Goal: Information Seeking & Learning: Learn about a topic

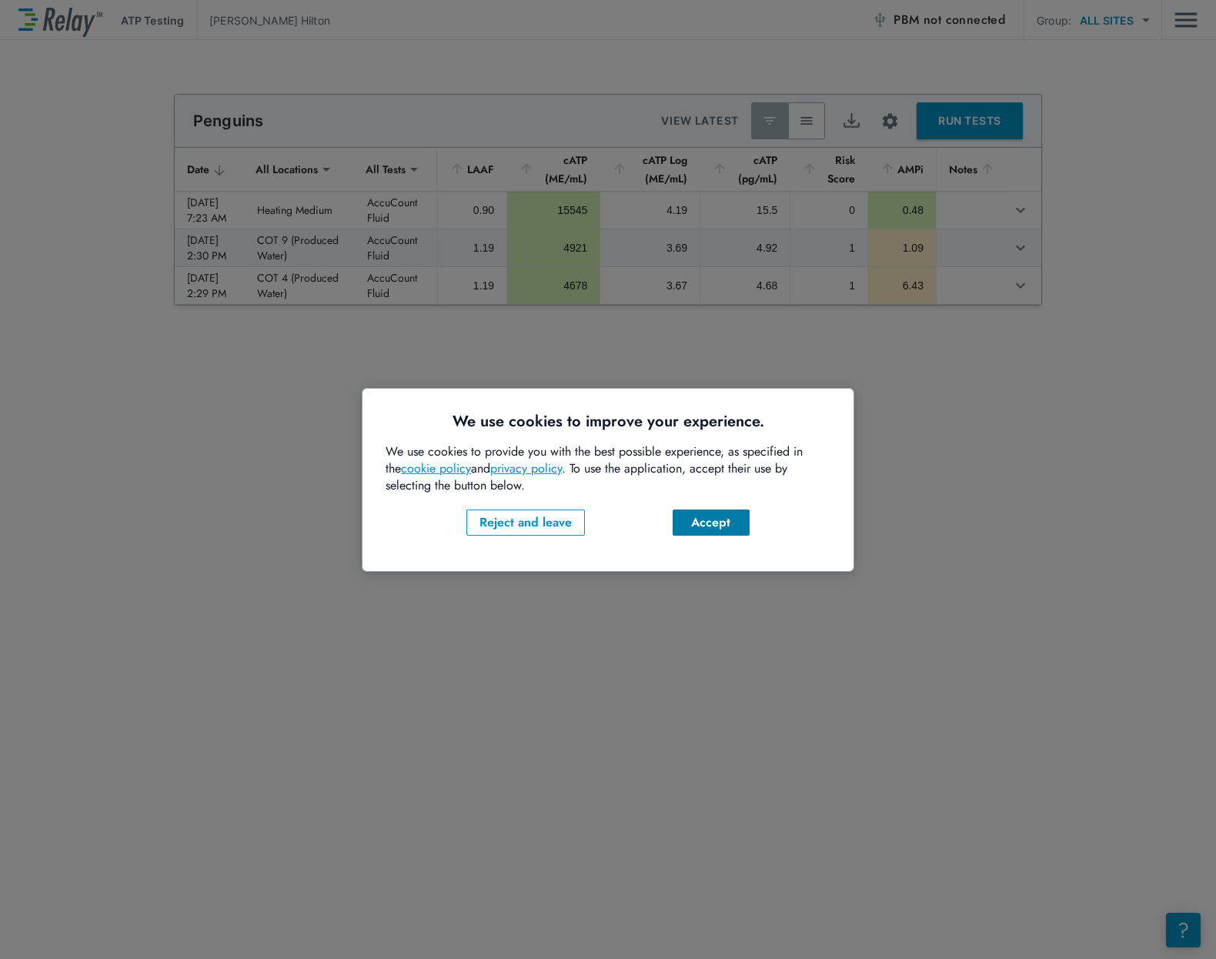
click at [714, 530] on div "Accept" at bounding box center [711, 523] width 52 height 18
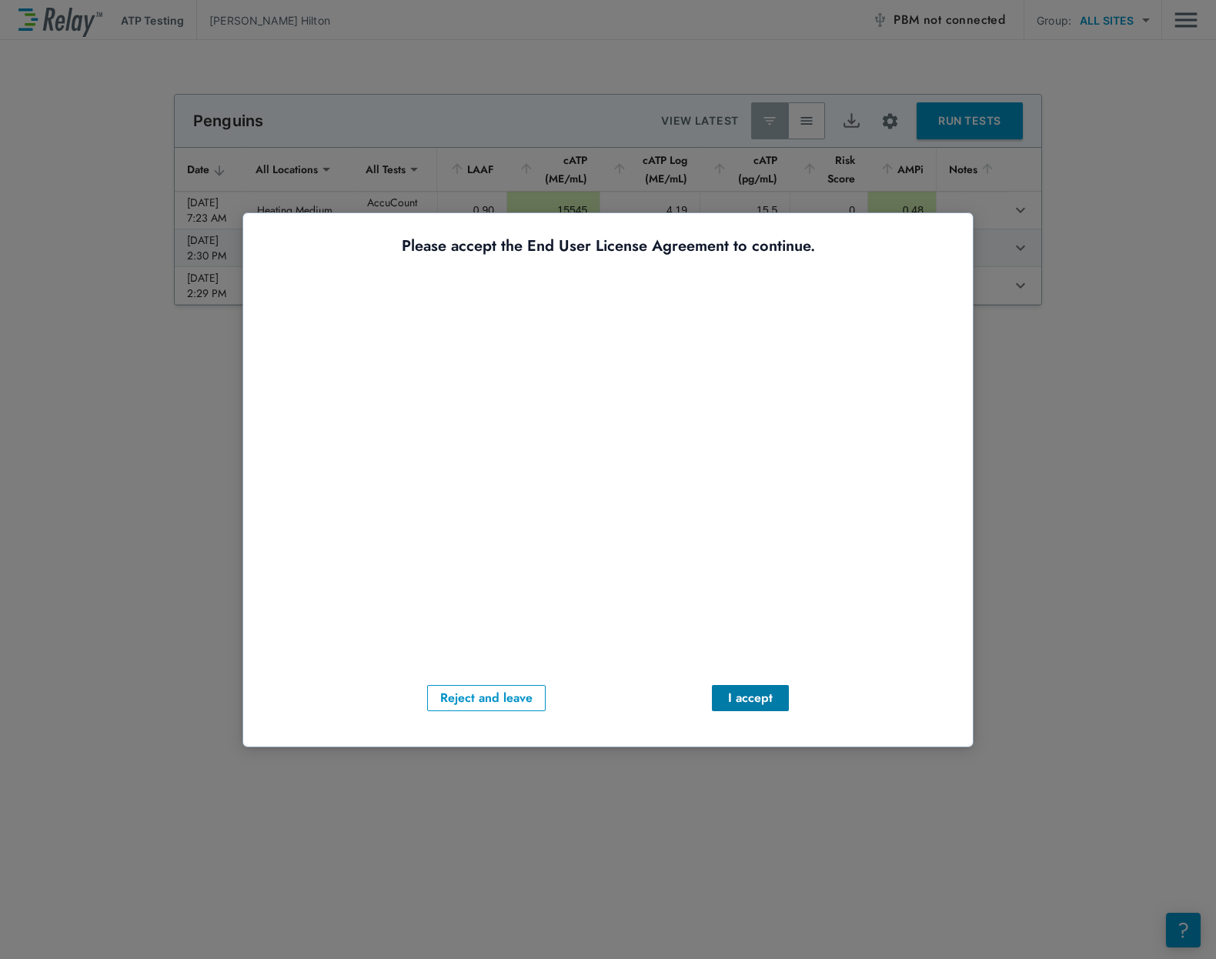
click at [741, 698] on div "I accept" at bounding box center [750, 698] width 52 height 18
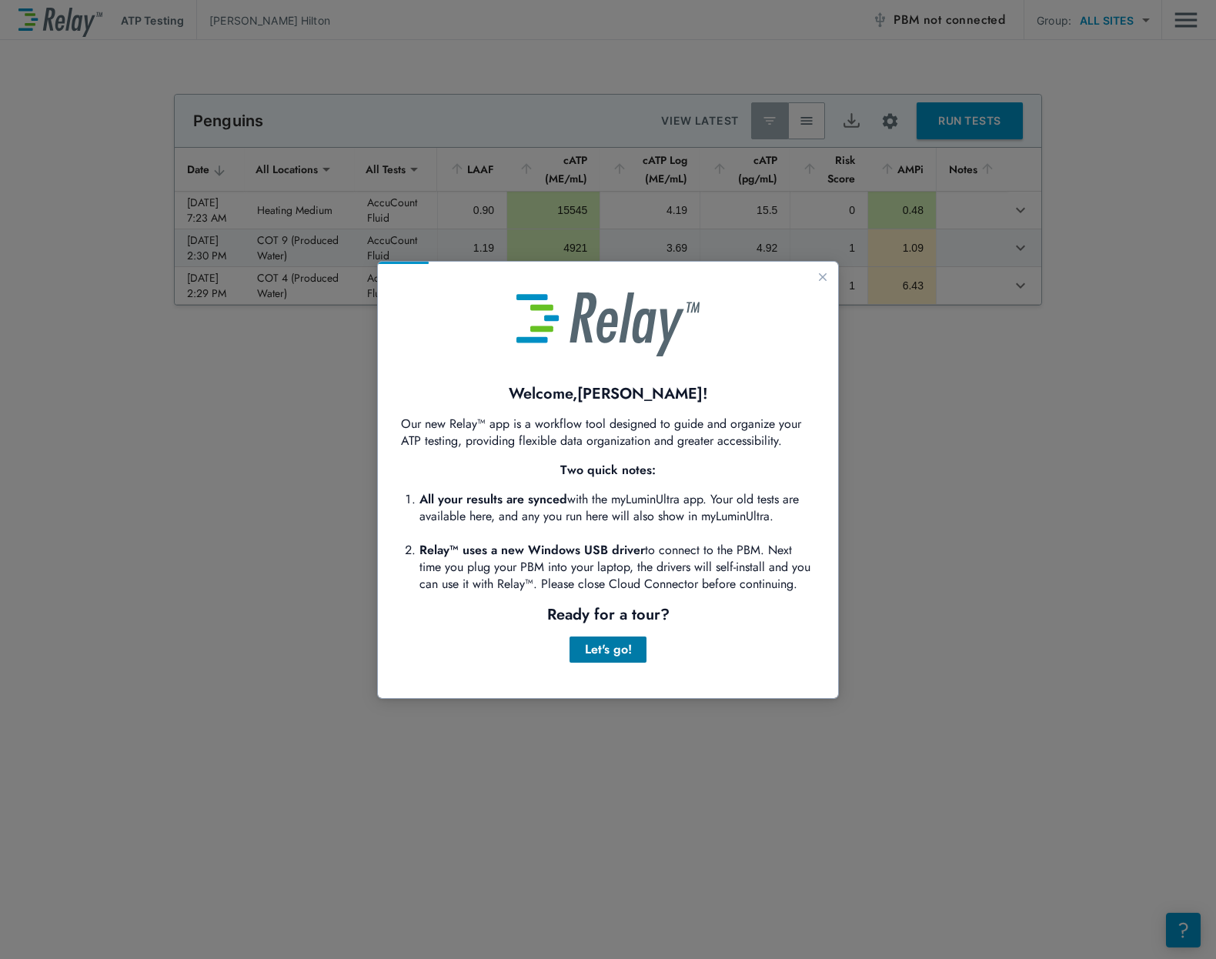
click at [601, 654] on div "Let's go!" at bounding box center [608, 650] width 52 height 18
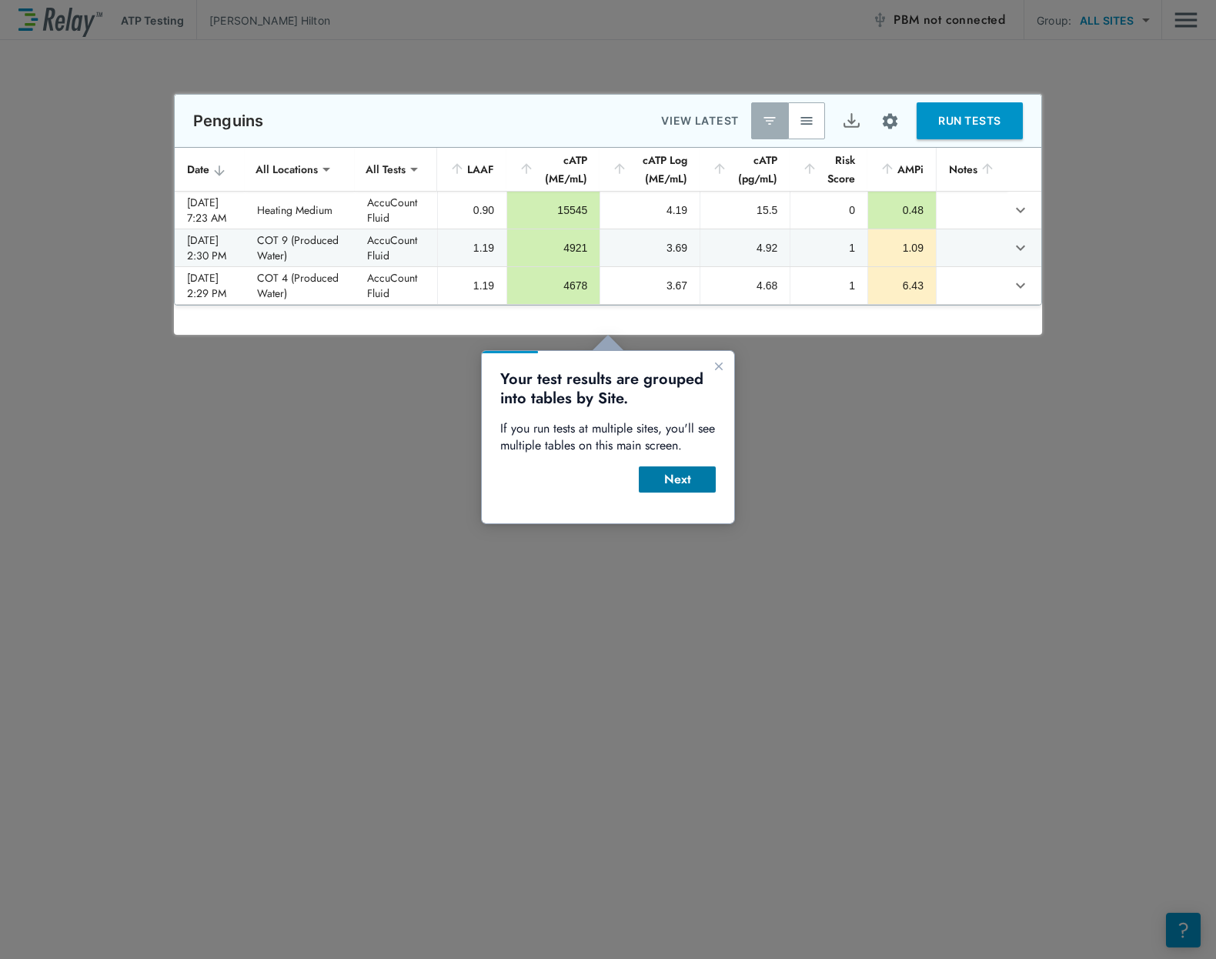
click at [685, 483] on div "Next" at bounding box center [677, 479] width 52 height 18
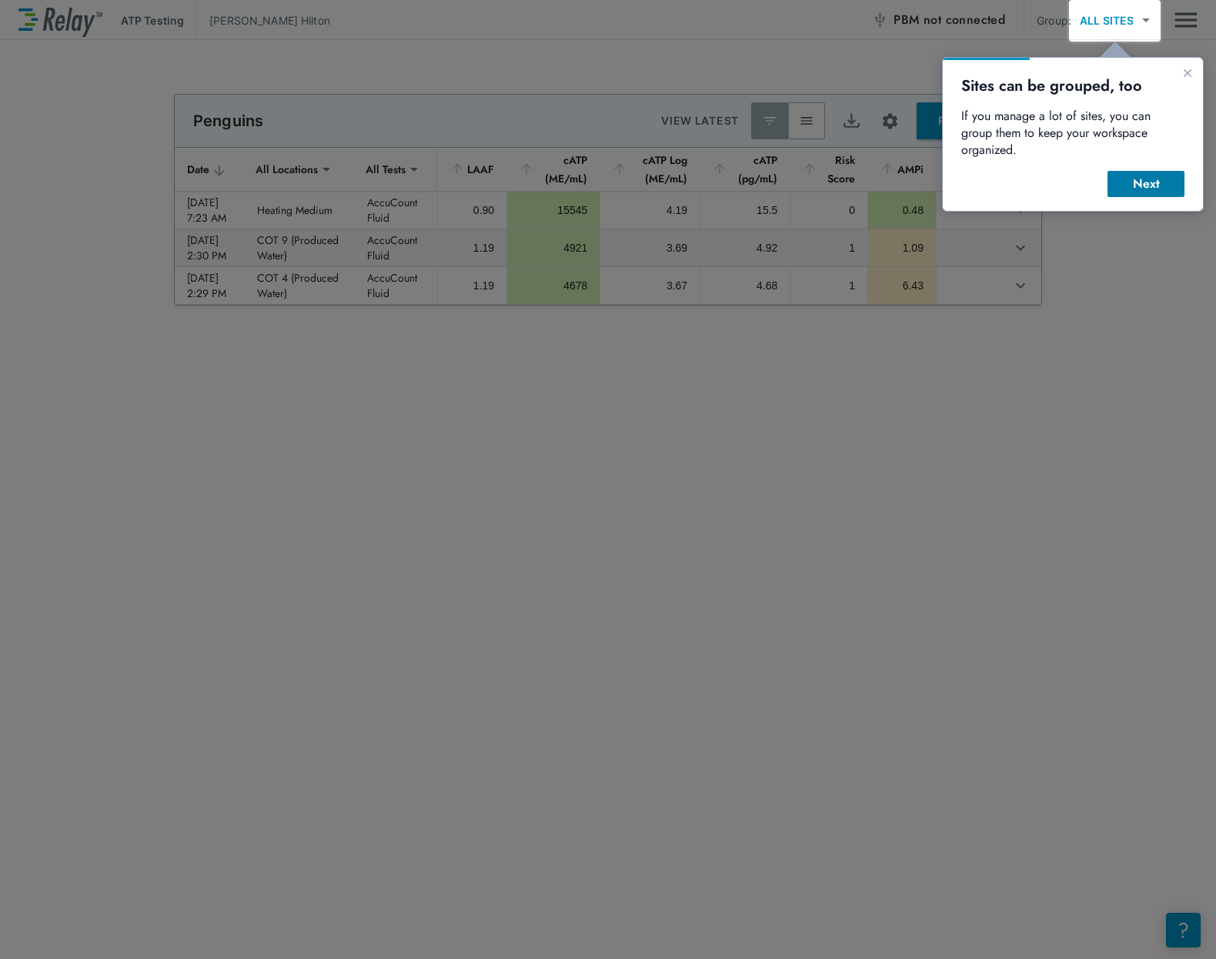
click at [1156, 175] on div "Next" at bounding box center [1146, 184] width 52 height 18
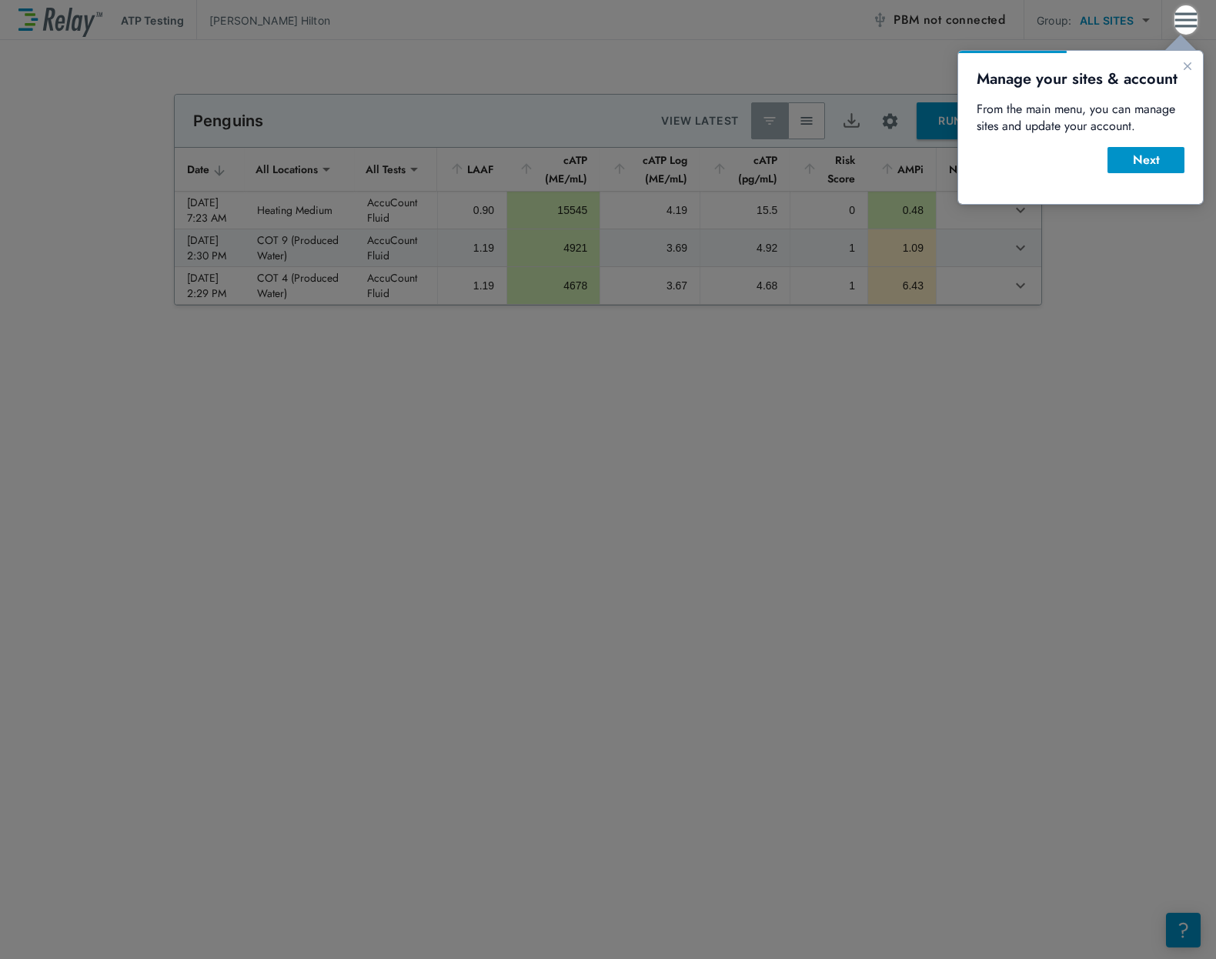
click at [1156, 168] on div "Next" at bounding box center [1146, 160] width 52 height 18
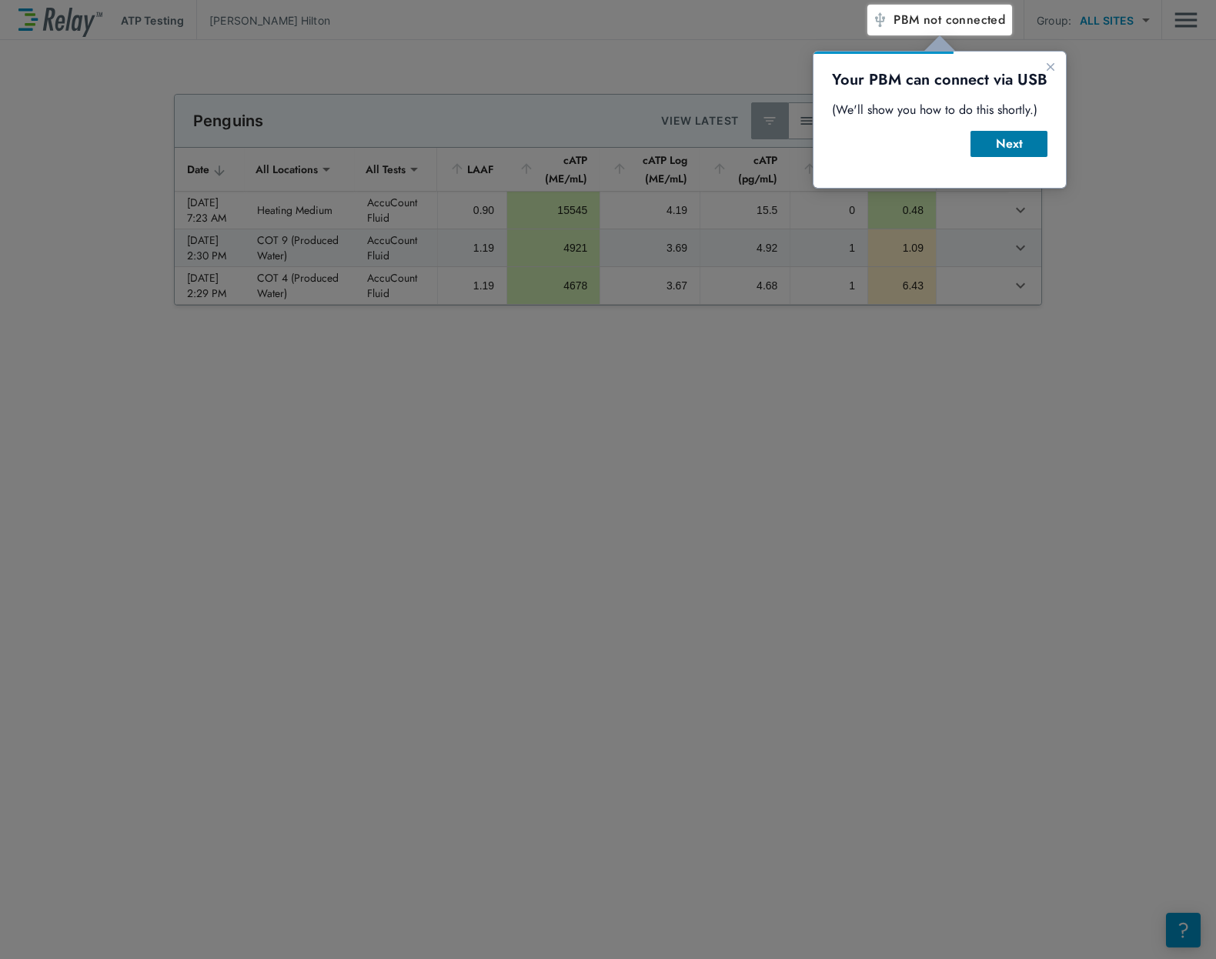
click at [999, 142] on div "Next" at bounding box center [1009, 144] width 52 height 18
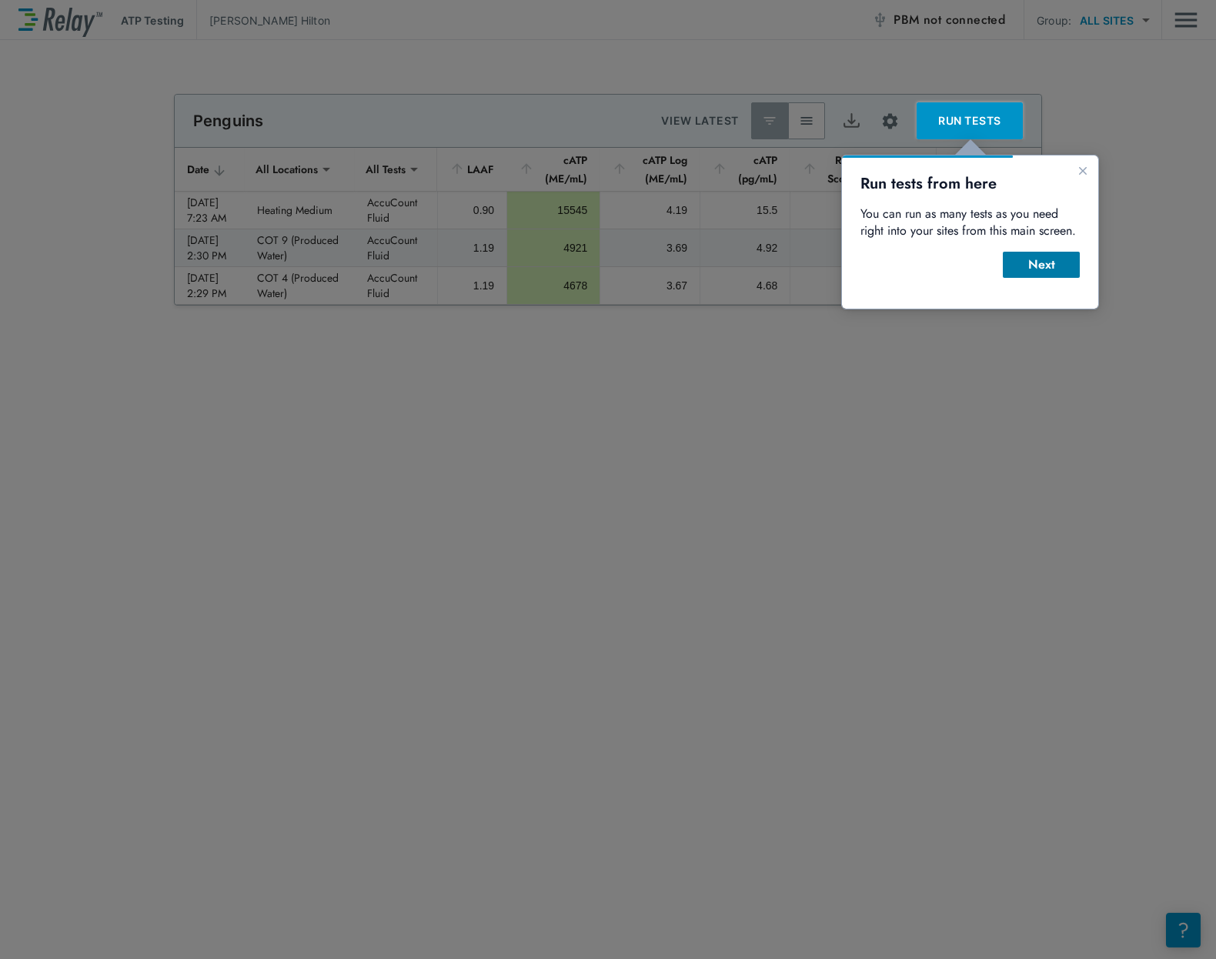
click at [1056, 257] on div "Next" at bounding box center [1042, 265] width 52 height 18
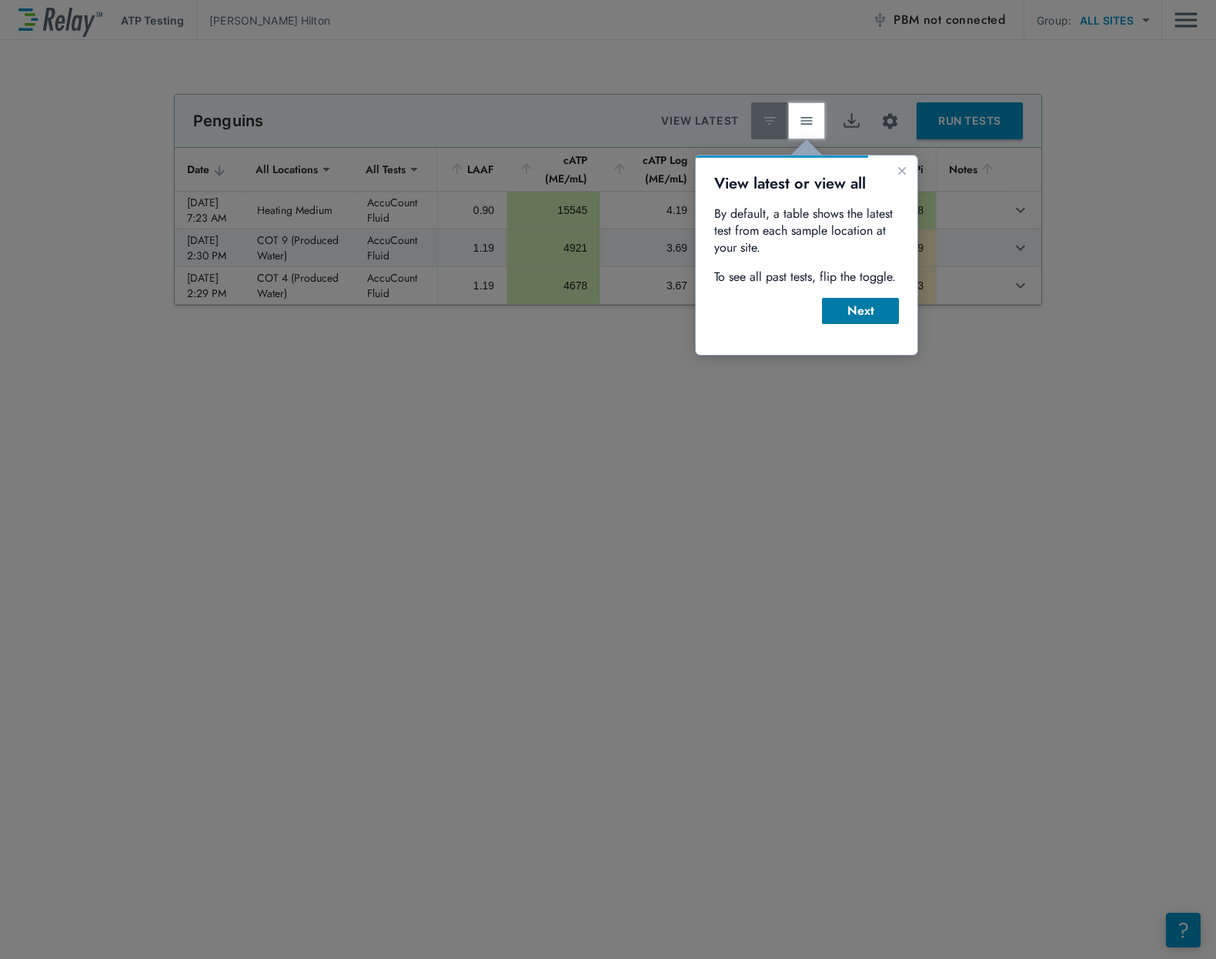
click at [872, 310] on div "Next" at bounding box center [861, 311] width 52 height 18
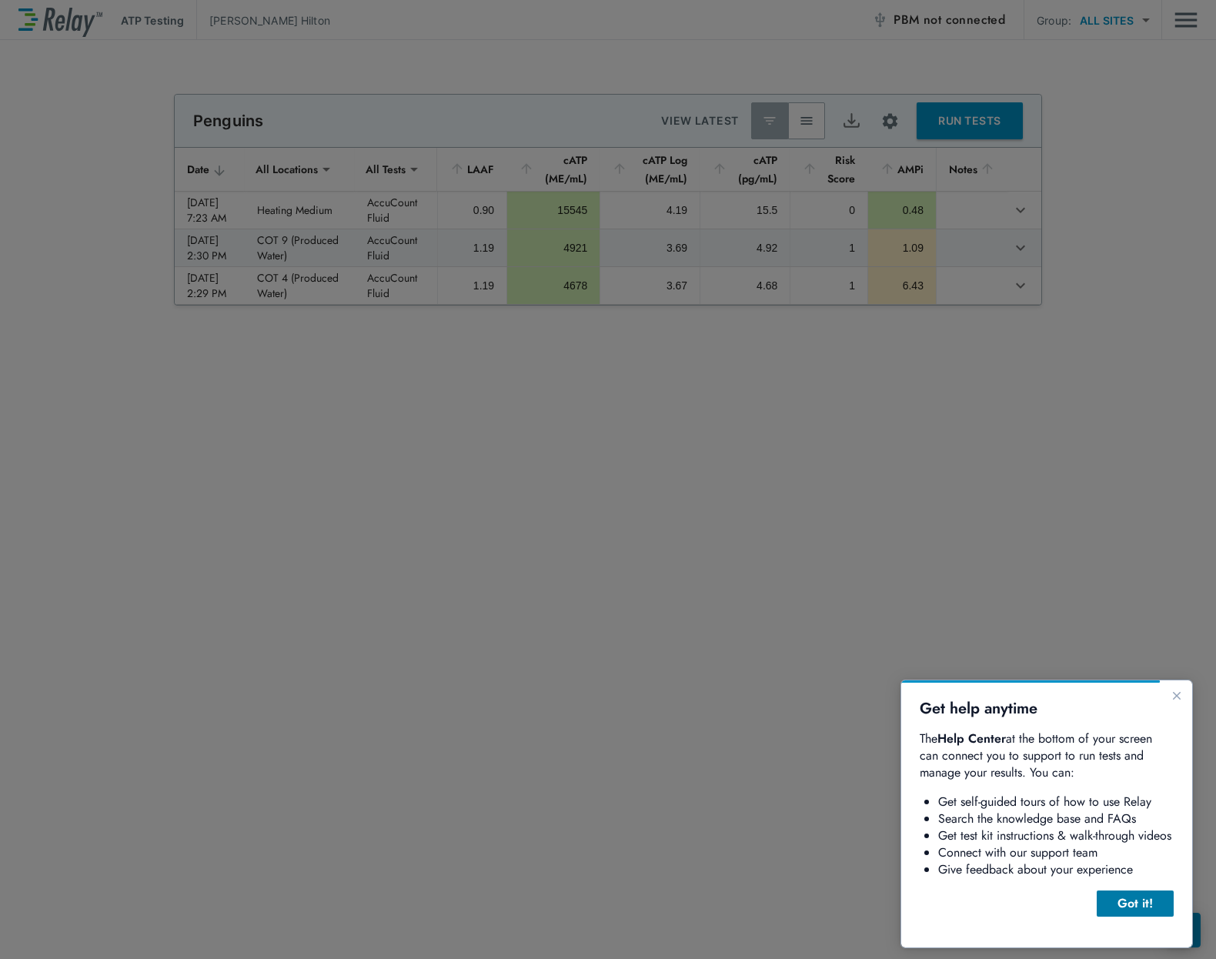
click at [1135, 912] on div "Got it!" at bounding box center [1135, 904] width 52 height 18
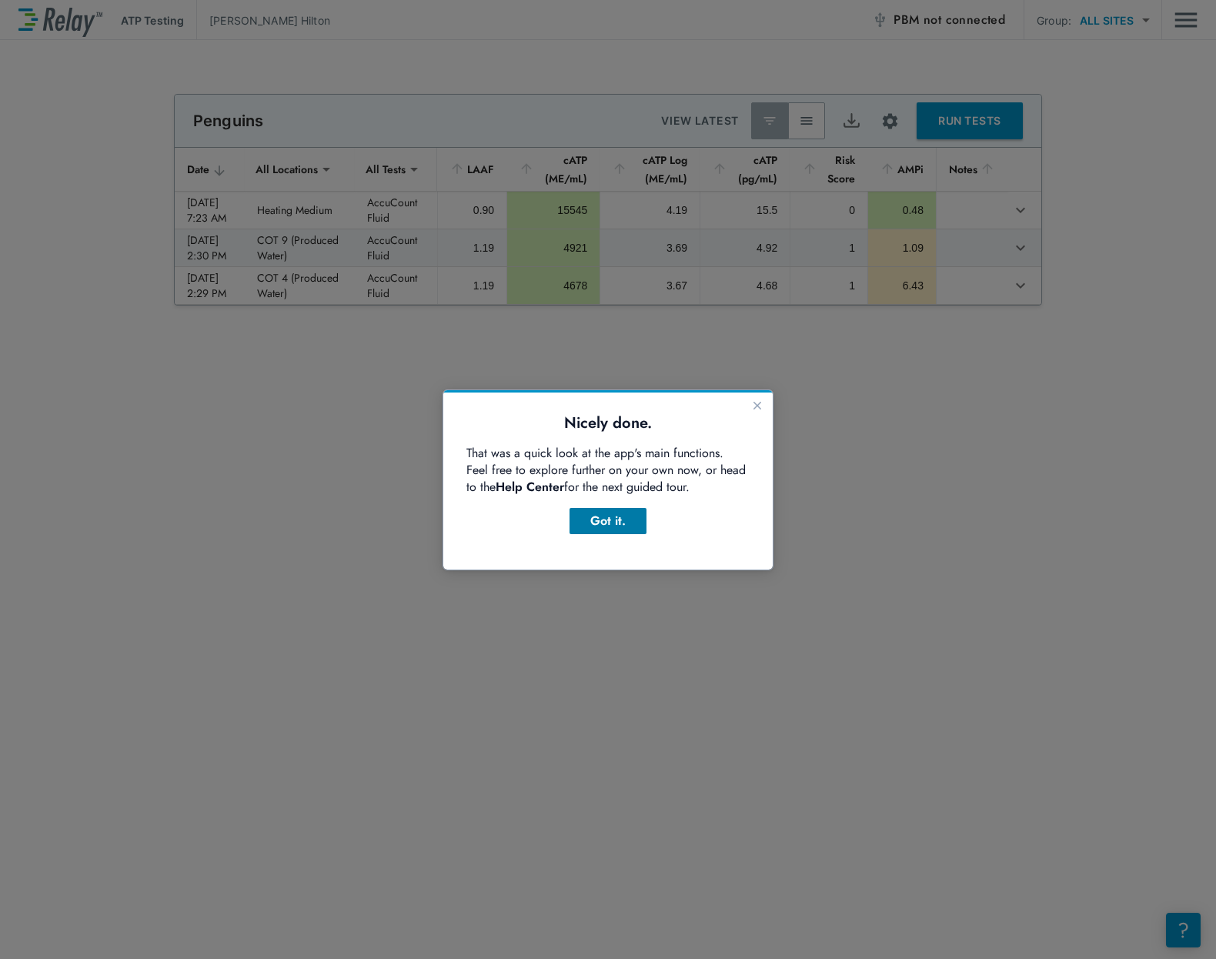
click at [631, 519] on div "Got it." at bounding box center [608, 521] width 52 height 18
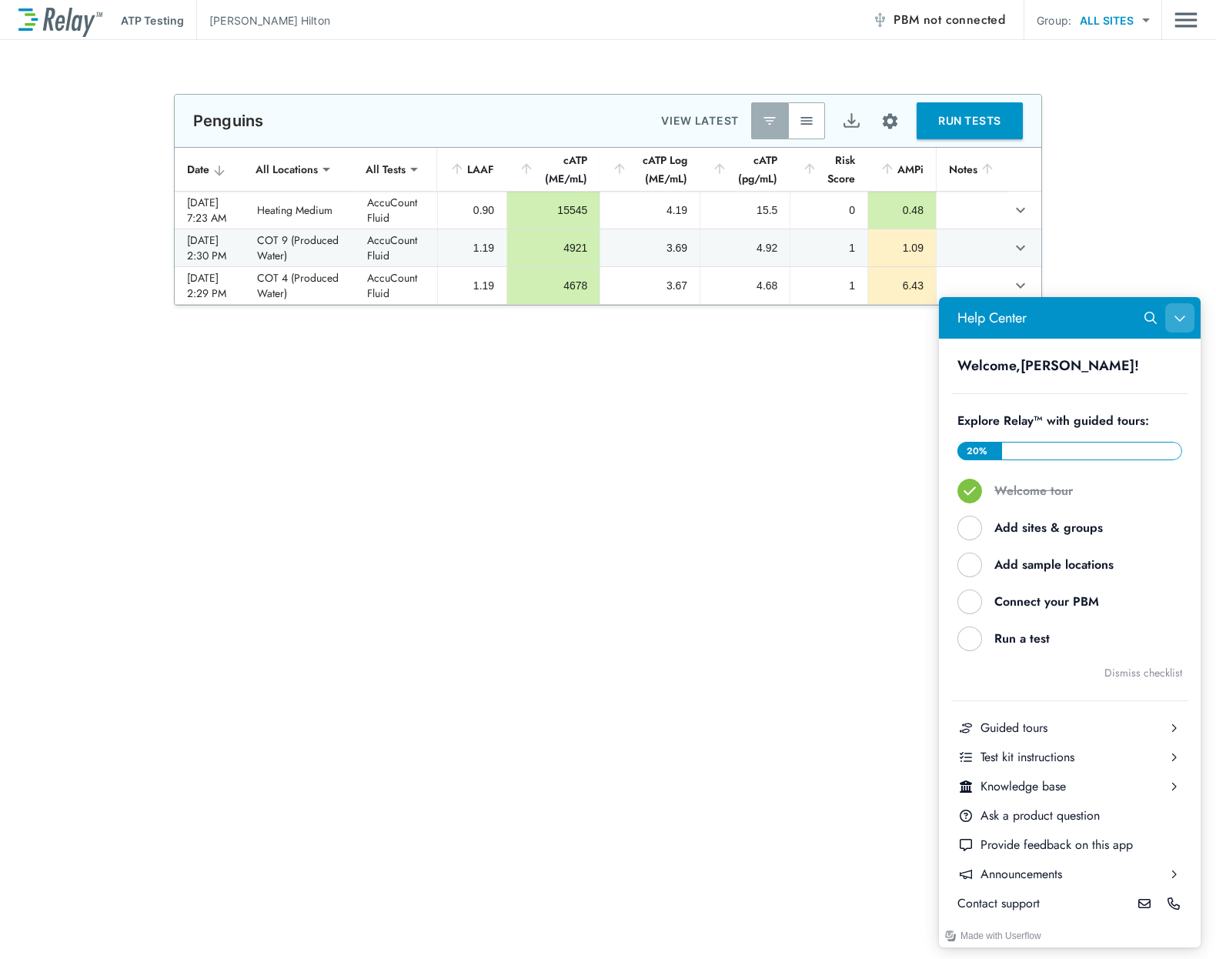
click at [1188, 319] on button "Close Help Center" at bounding box center [1180, 317] width 29 height 29
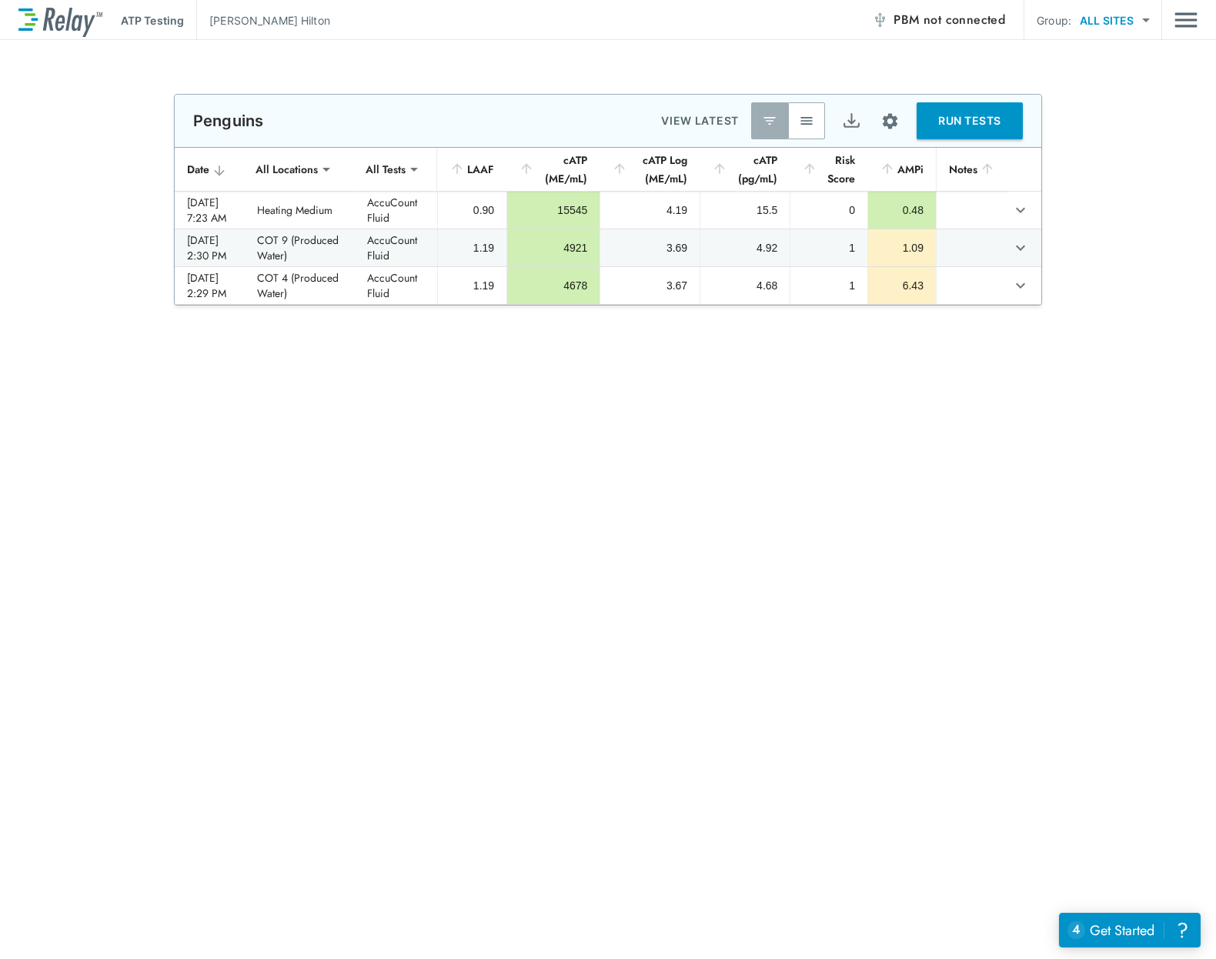
click at [910, 166] on div "AMPi" at bounding box center [902, 169] width 44 height 18
click at [907, 265] on td "1.09" at bounding box center [902, 247] width 69 height 37
click at [1023, 247] on icon "expand row" at bounding box center [1020, 248] width 9 height 5
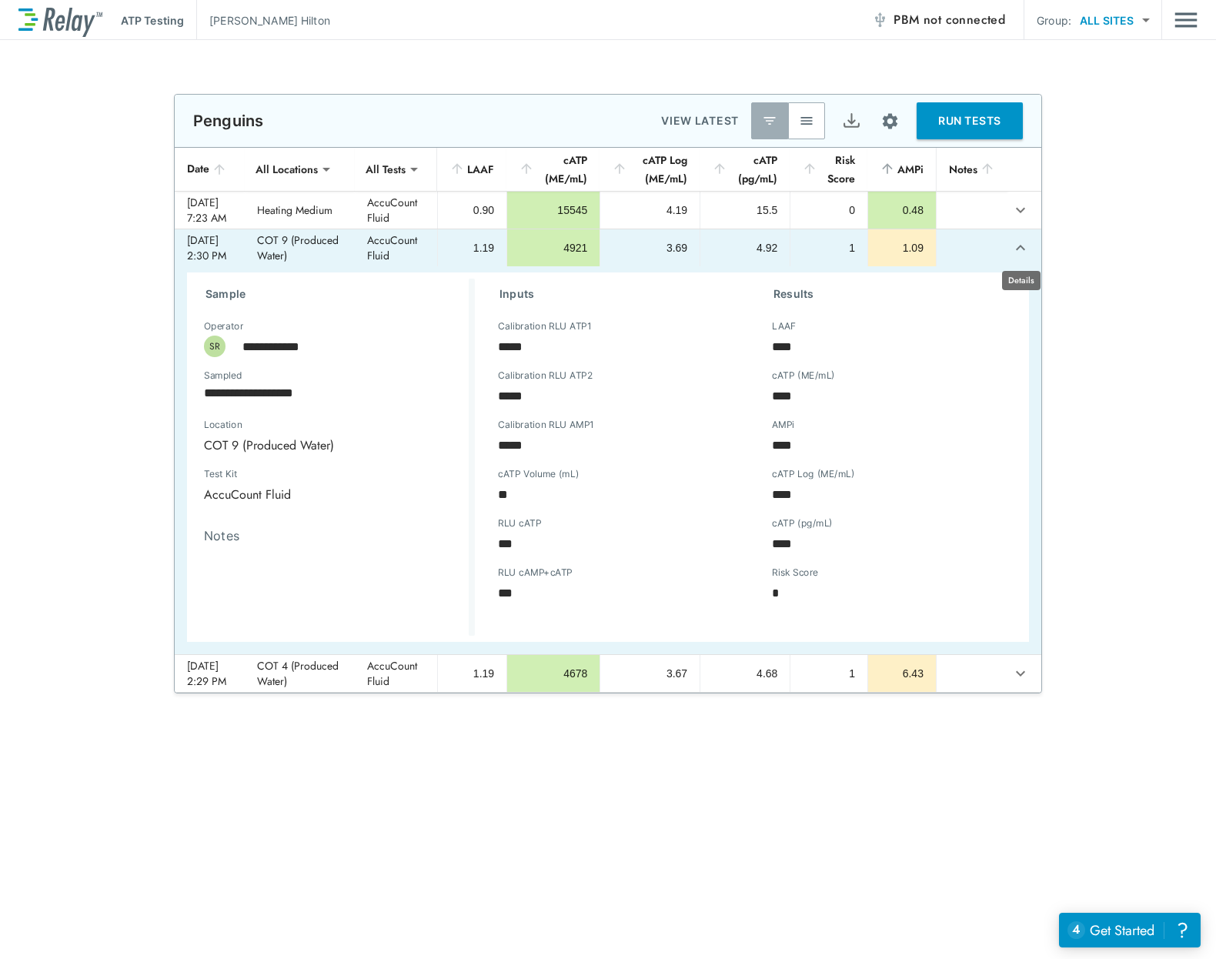
click at [1014, 246] on icon "expand row" at bounding box center [1021, 248] width 18 height 18
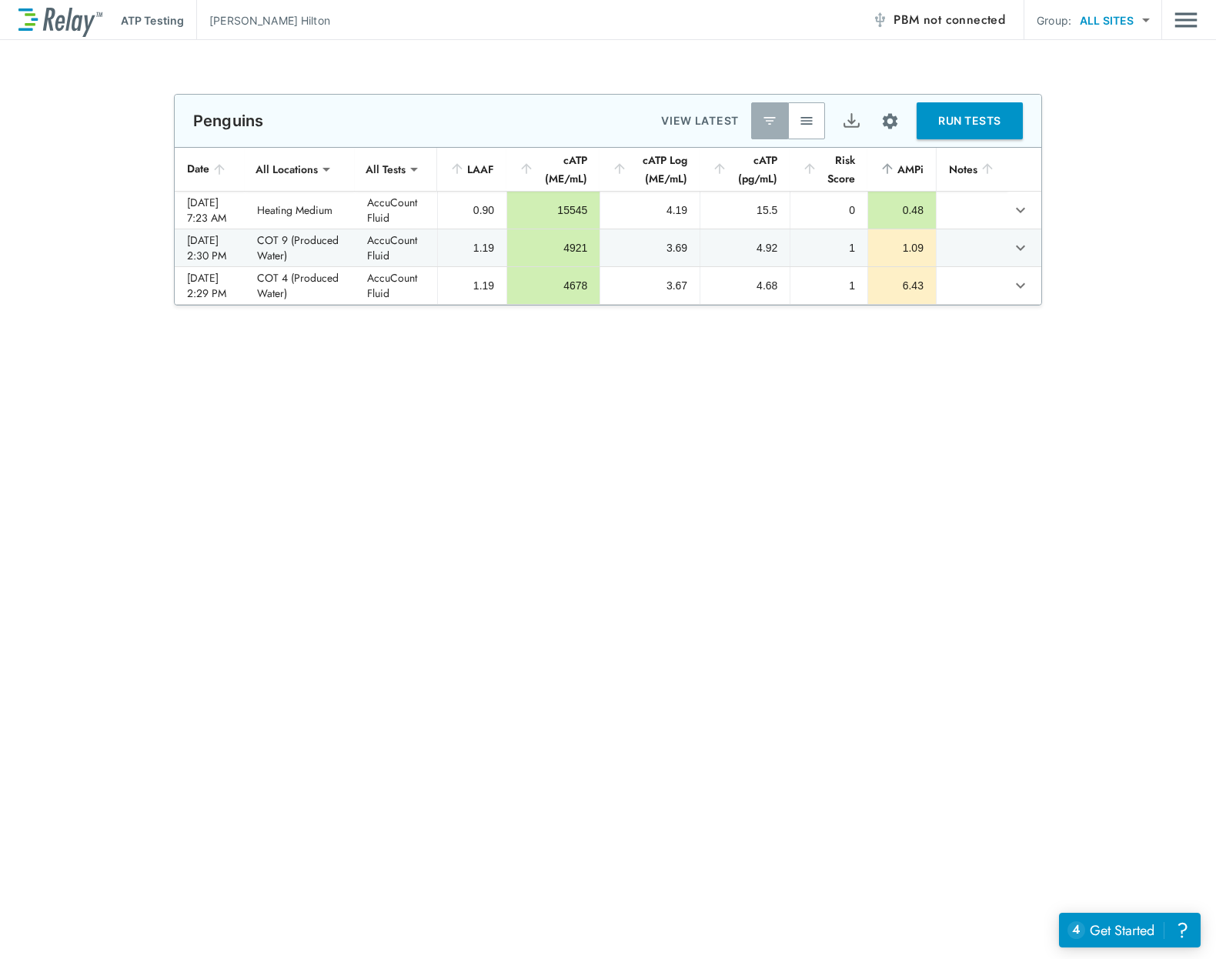
click at [634, 584] on div "**********" at bounding box center [608, 499] width 1216 height 919
click at [913, 697] on div "**********" at bounding box center [608, 499] width 1216 height 919
click at [1145, 929] on div "Get Started" at bounding box center [1122, 931] width 65 height 20
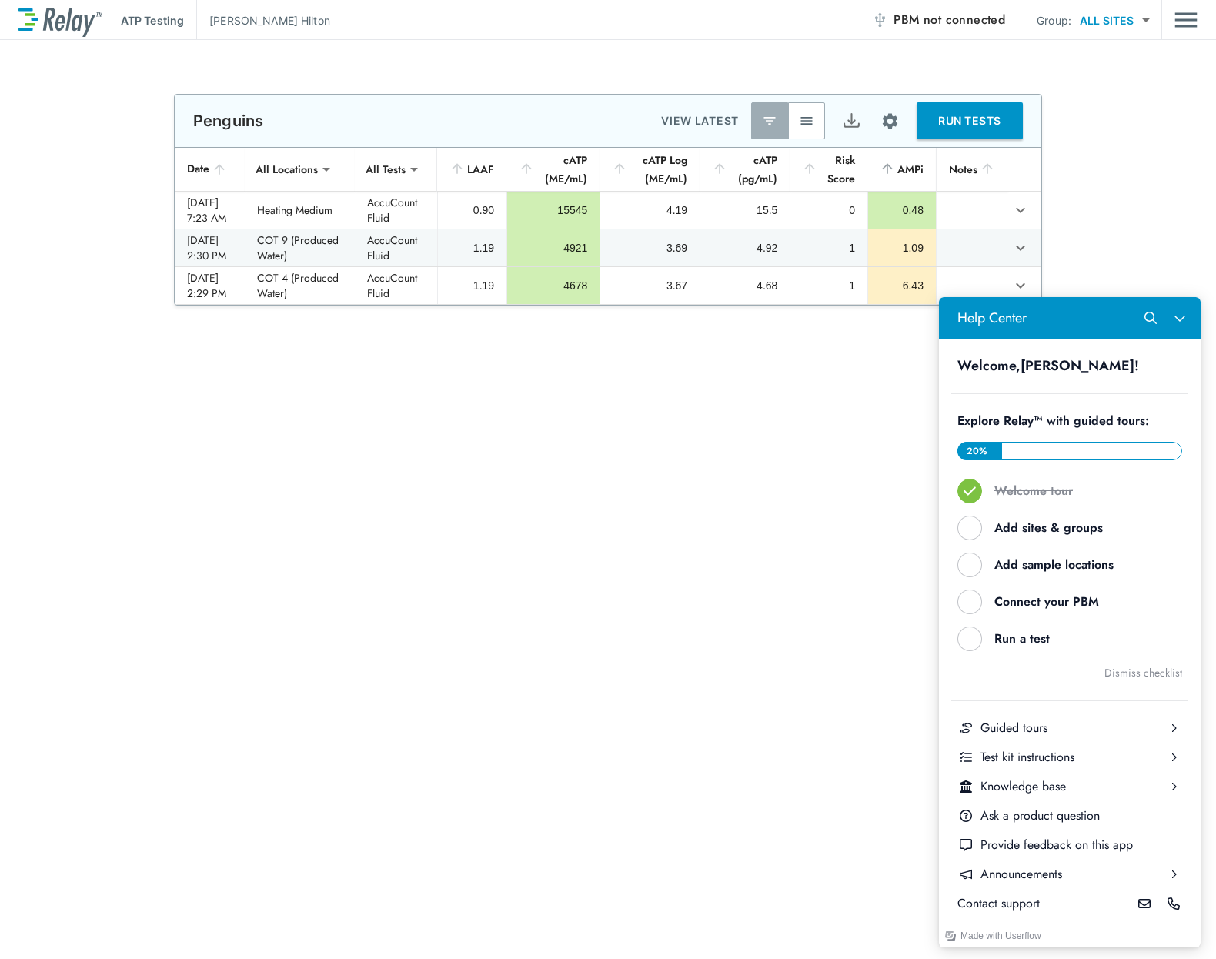
click at [664, 507] on div "**********" at bounding box center [608, 499] width 1216 height 919
click at [905, 166] on div "AMPi" at bounding box center [902, 169] width 44 height 18
click at [885, 678] on div "**********" at bounding box center [608, 499] width 1216 height 919
click at [915, 216] on div "0.48" at bounding box center [902, 209] width 43 height 15
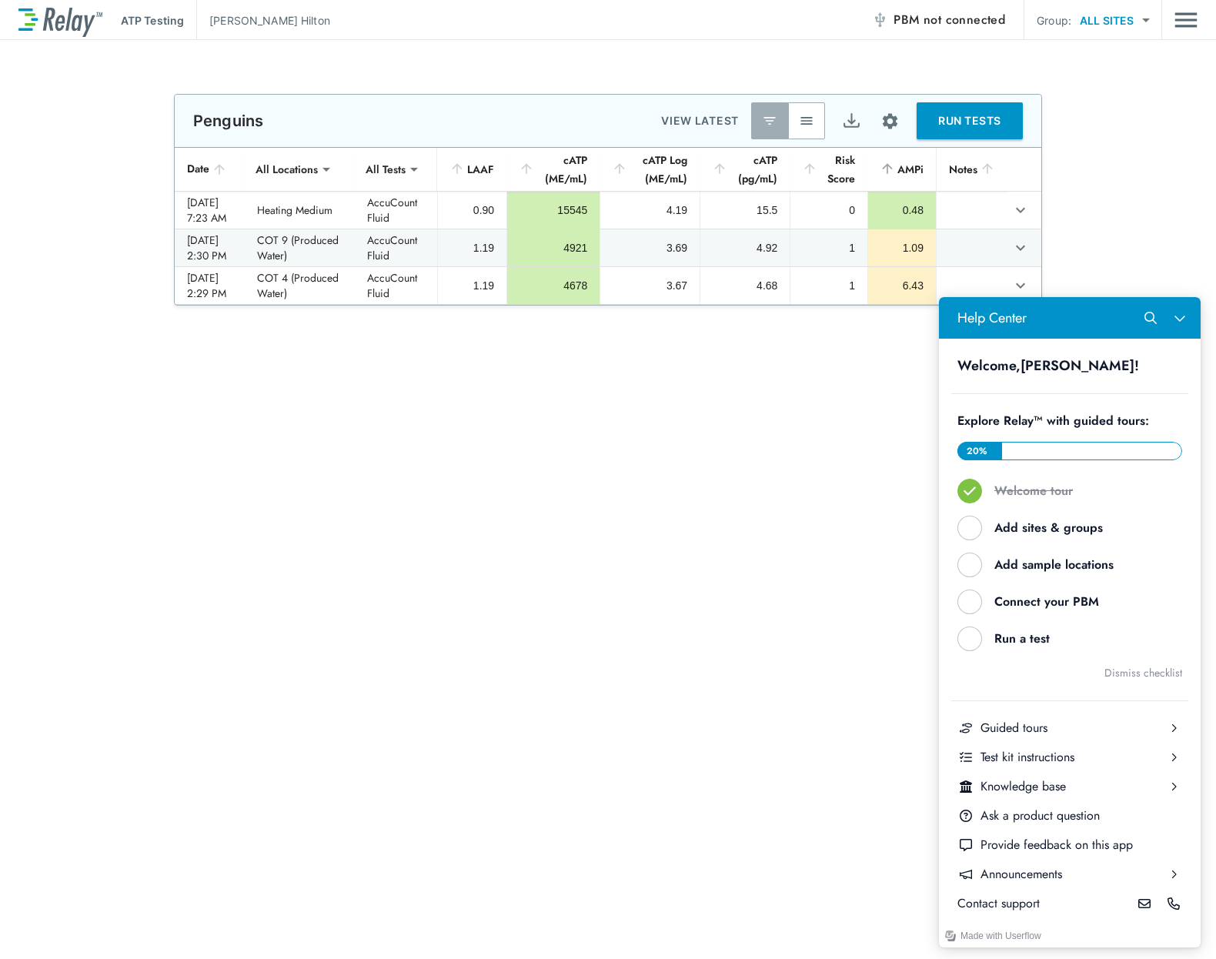
click at [922, 166] on div "AMPi" at bounding box center [902, 169] width 44 height 18
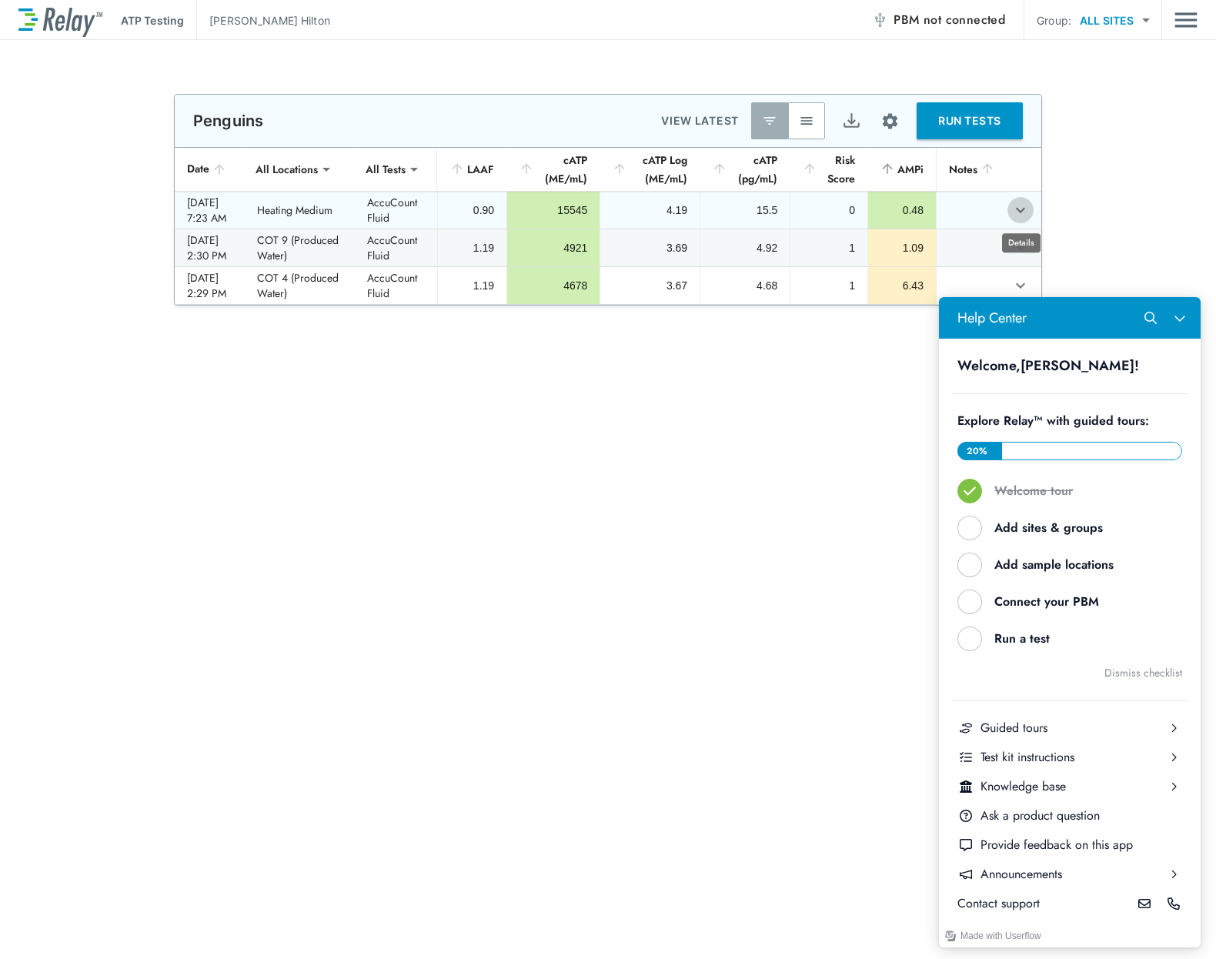
click at [1019, 207] on icon "expand row" at bounding box center [1021, 210] width 18 height 18
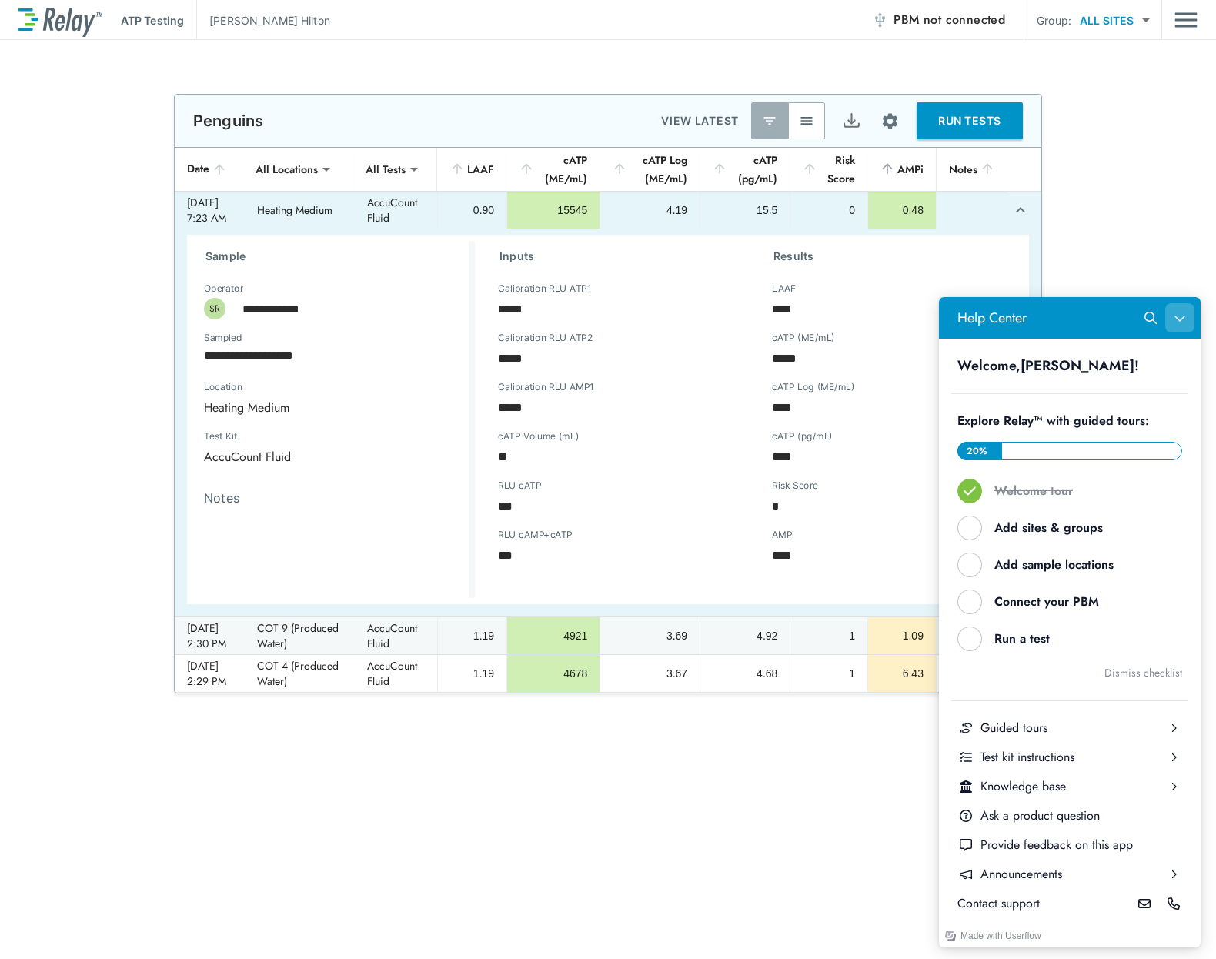
click at [1186, 310] on button "Close Help Center" at bounding box center [1180, 317] width 29 height 29
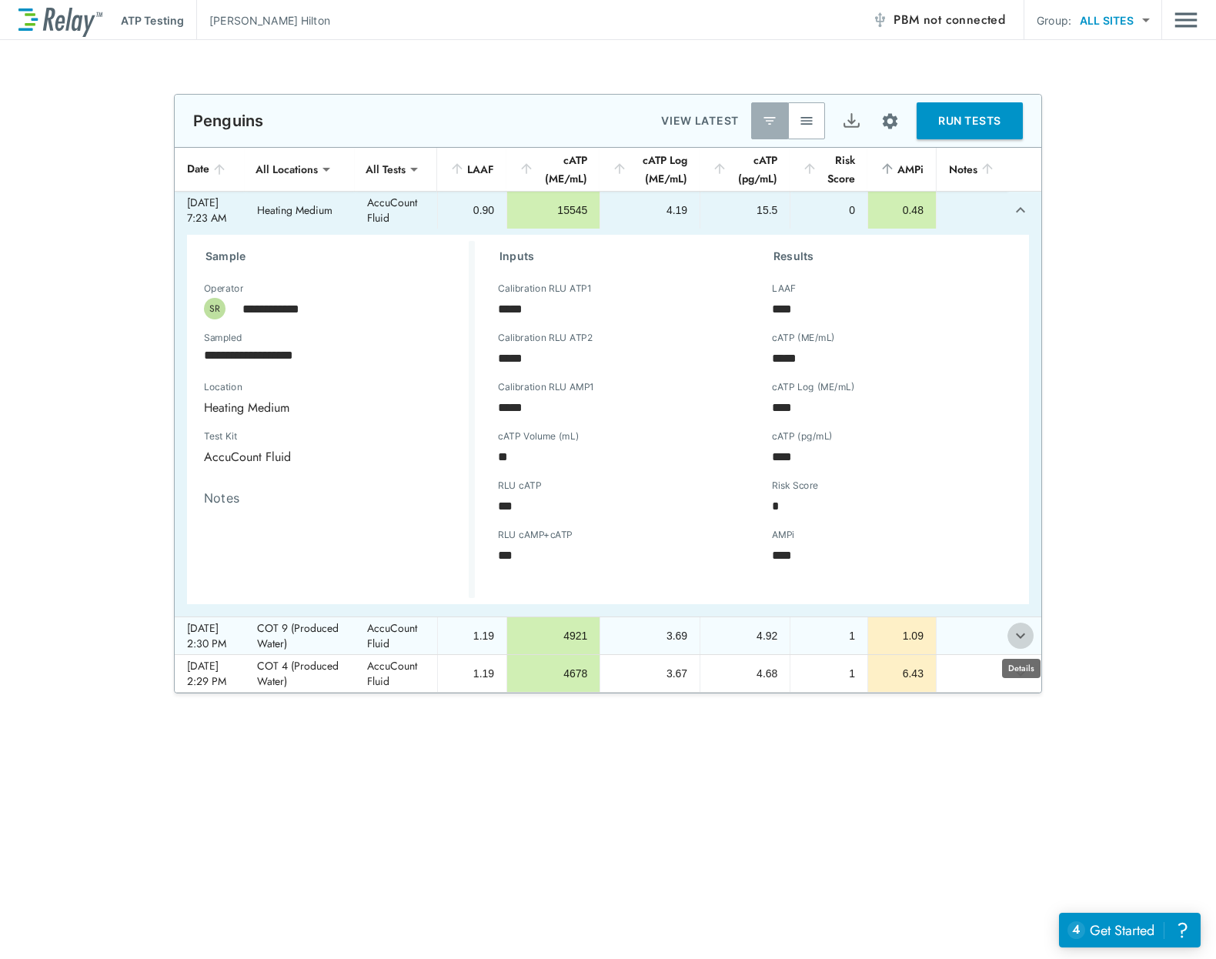
click at [1022, 637] on icon "expand row" at bounding box center [1020, 636] width 9 height 5
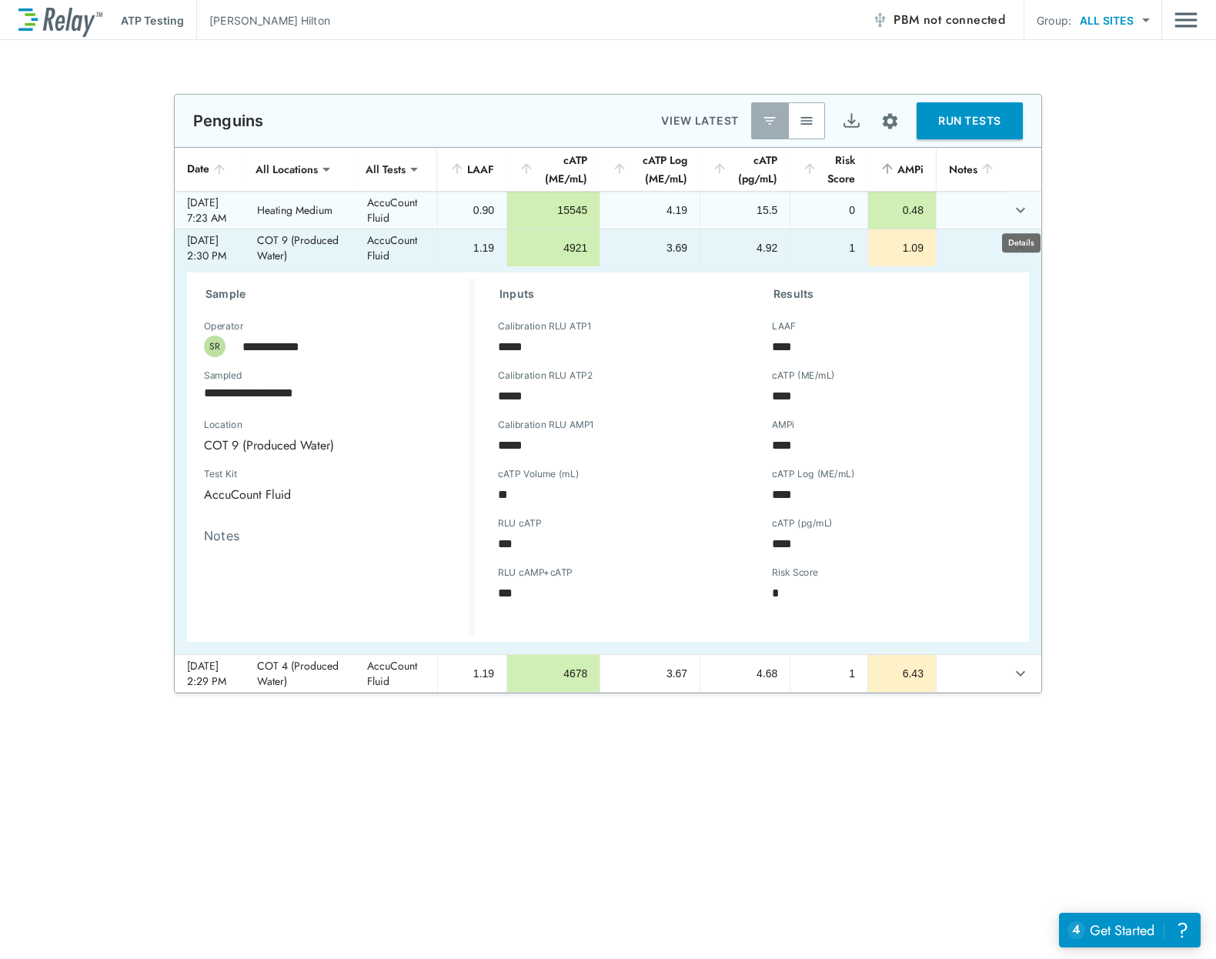
click at [1021, 209] on icon "expand row" at bounding box center [1021, 210] width 18 height 18
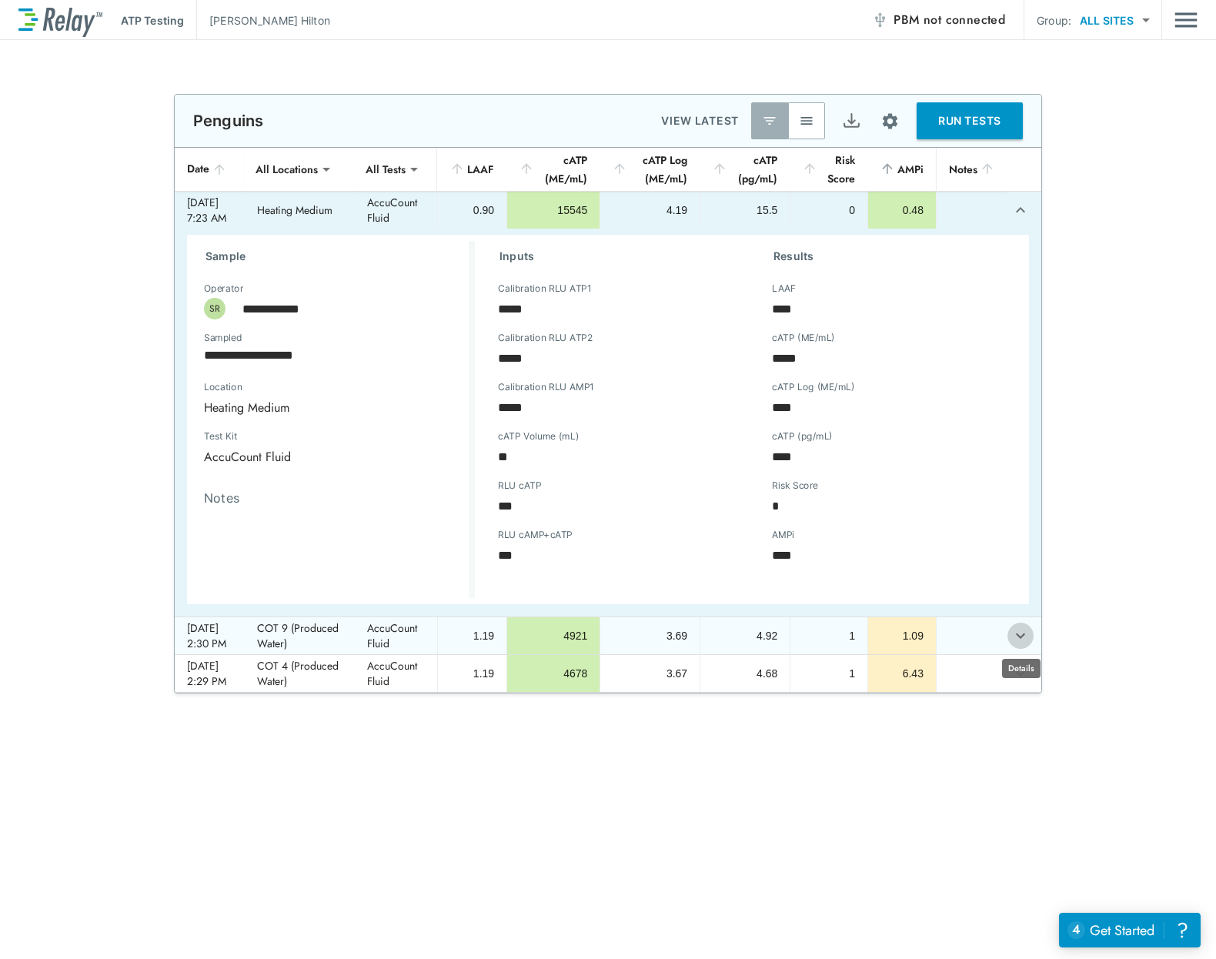
click at [1029, 635] on icon "expand row" at bounding box center [1021, 636] width 18 height 18
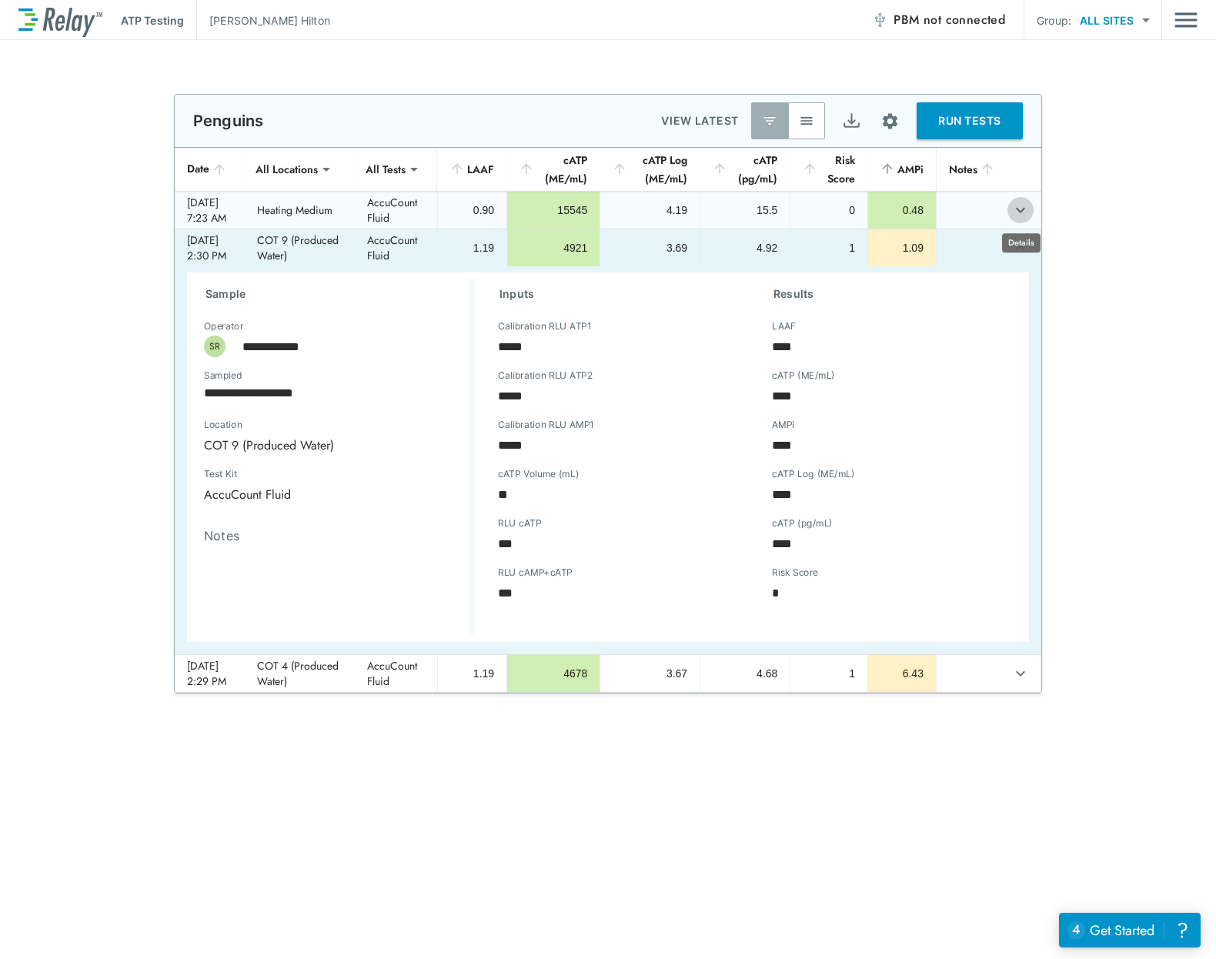
click at [1020, 209] on icon "expand row" at bounding box center [1020, 210] width 9 height 5
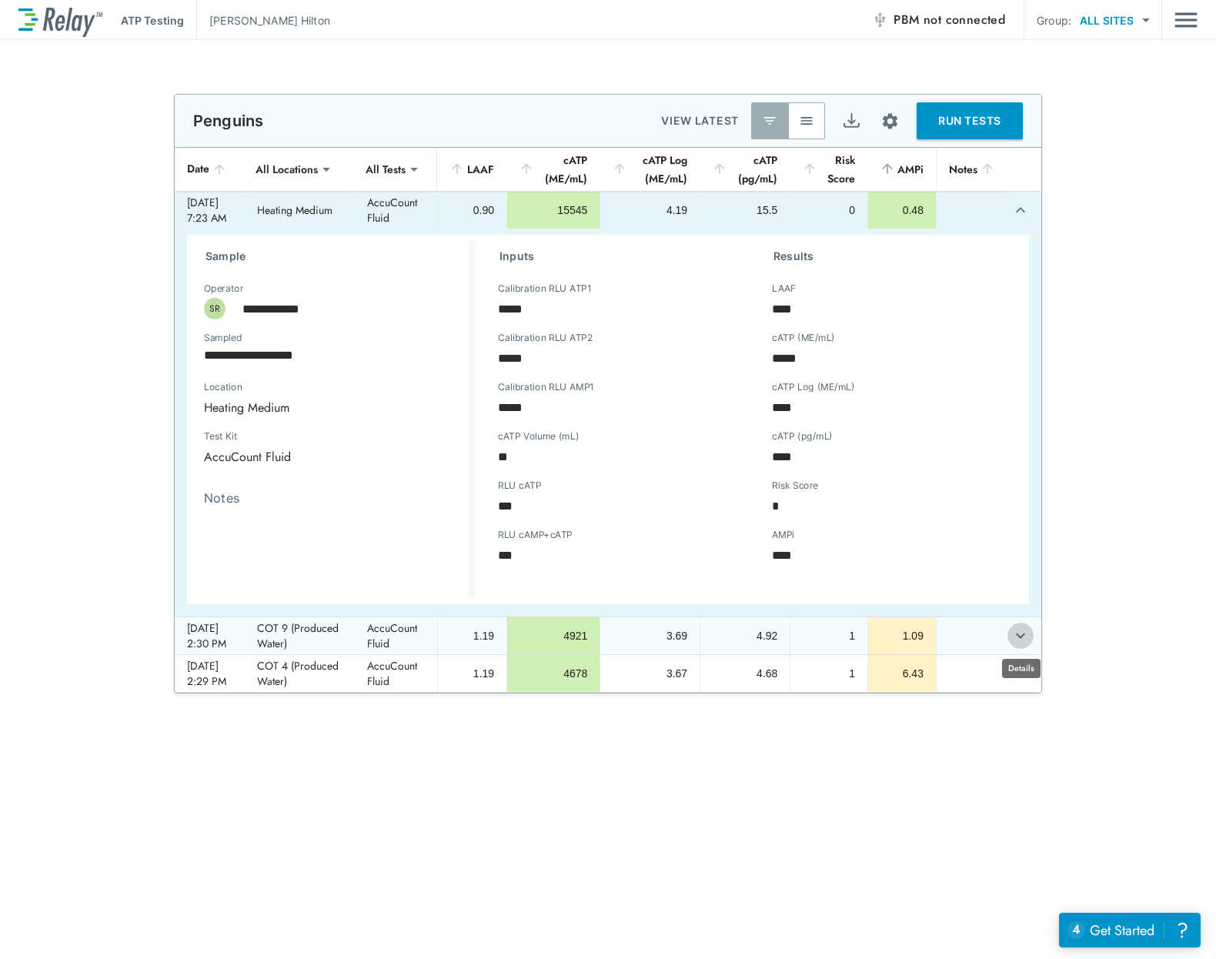
click at [1020, 631] on icon "expand row" at bounding box center [1021, 636] width 18 height 18
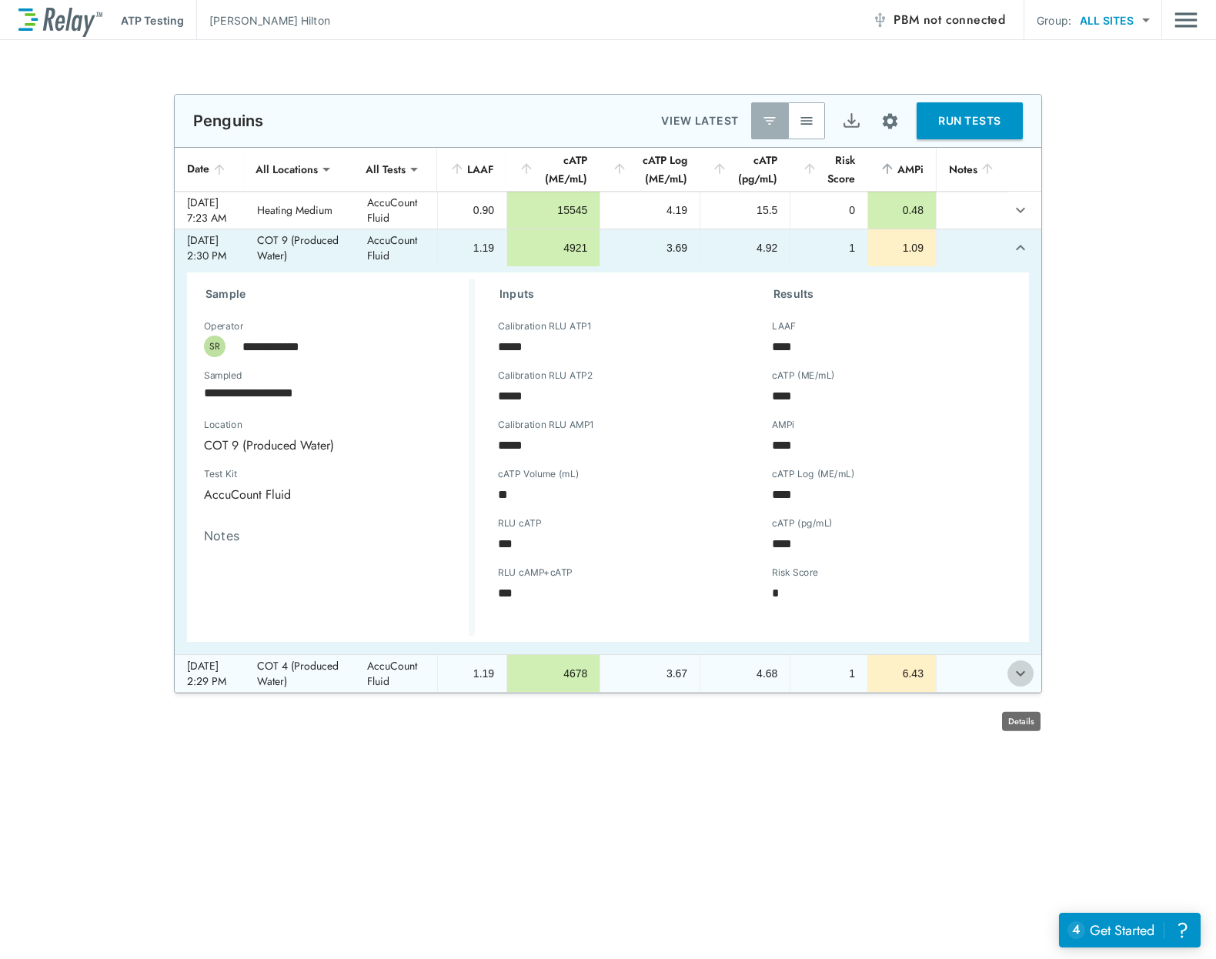
click at [1018, 683] on icon "expand row" at bounding box center [1021, 673] width 18 height 18
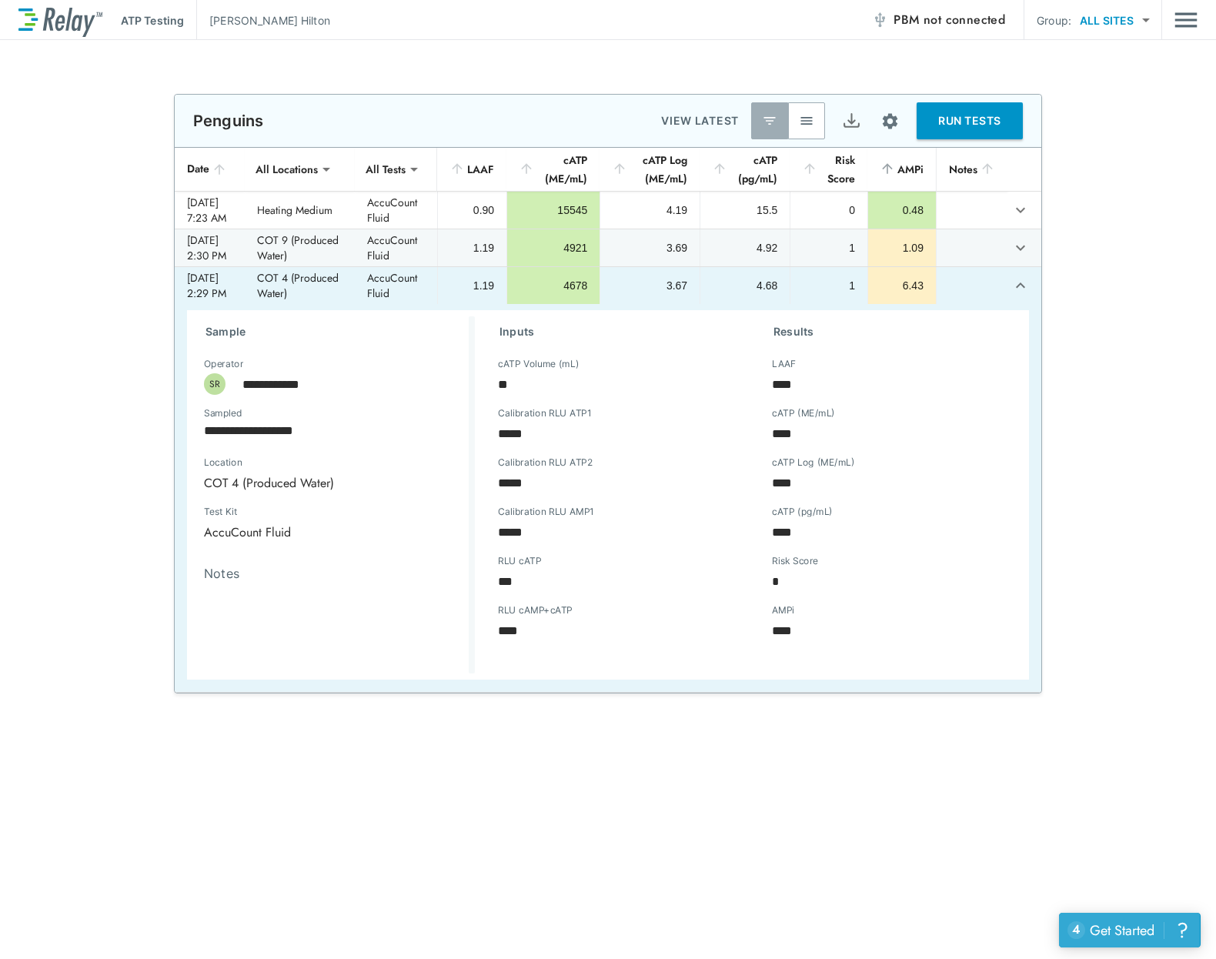
click at [1150, 925] on div "Get Started" at bounding box center [1122, 931] width 65 height 20
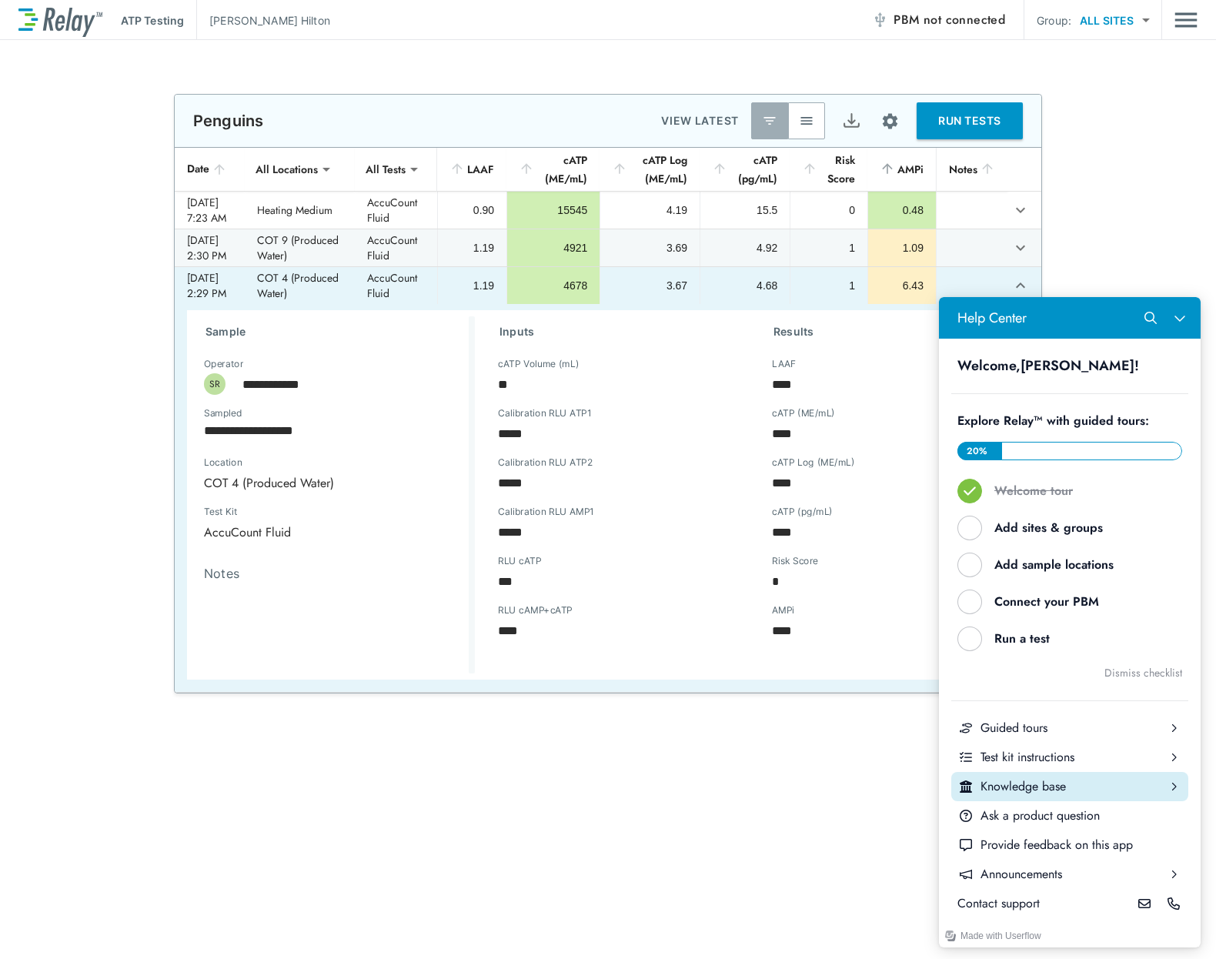
click at [1024, 788] on div "Knowledge base" at bounding box center [1070, 786] width 179 height 17
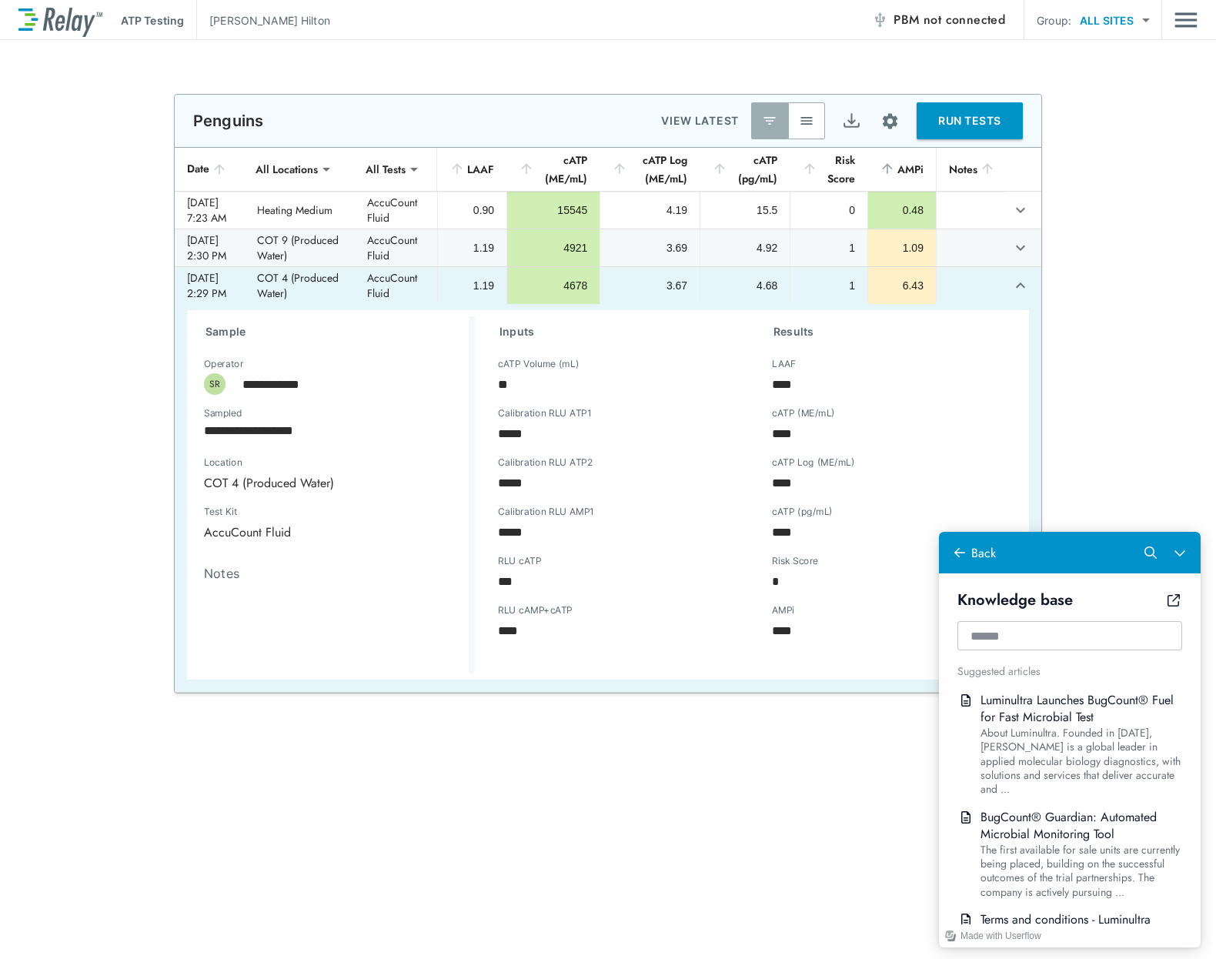
click at [1026, 295] on icon "expand row" at bounding box center [1021, 285] width 18 height 18
